Goal: Obtain resource: Download file/media

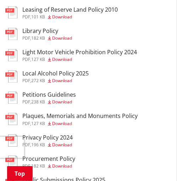
scroll to position [419, 0]
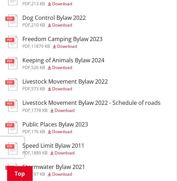
scroll to position [198, 0]
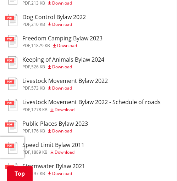
click at [69, 43] on span "Download" at bounding box center [67, 46] width 20 height 6
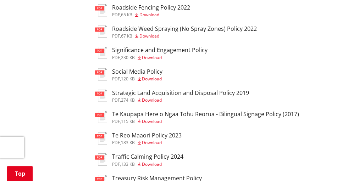
scroll to position [746, 0]
click at [153, 55] on span "Download" at bounding box center [152, 57] width 20 height 6
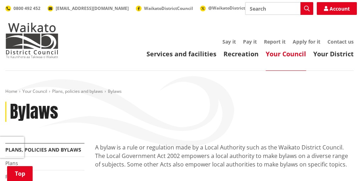
scroll to position [155, 0]
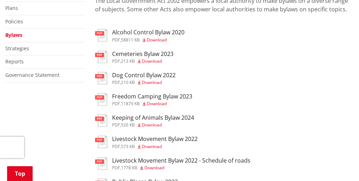
click at [163, 102] on span "Download" at bounding box center [157, 104] width 20 height 6
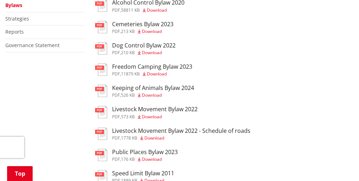
scroll to position [182, 0]
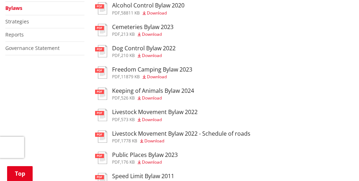
click at [151, 71] on h3 "Freedom Camping Bylaw 2023" at bounding box center [152, 69] width 80 height 7
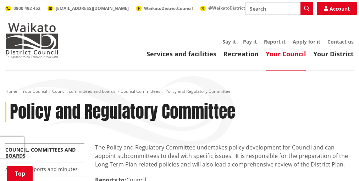
scroll to position [182, 0]
